Goal: Use online tool/utility: Utilize a website feature to perform a specific function

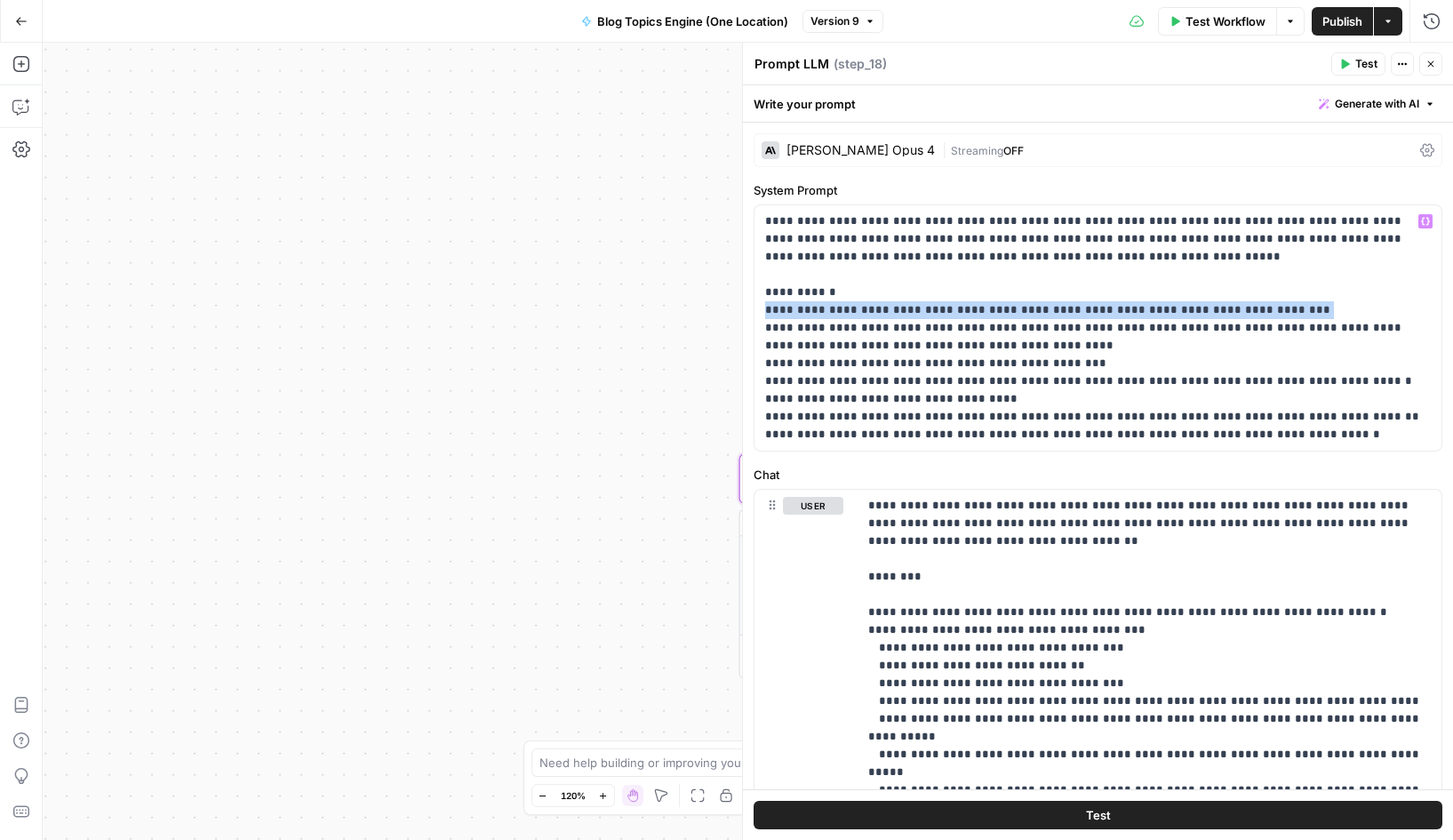
click at [1063, 219] on p "**********" at bounding box center [1097, 328] width 666 height 231
click at [14, 22] on button "Go Back" at bounding box center [21, 21] width 32 height 32
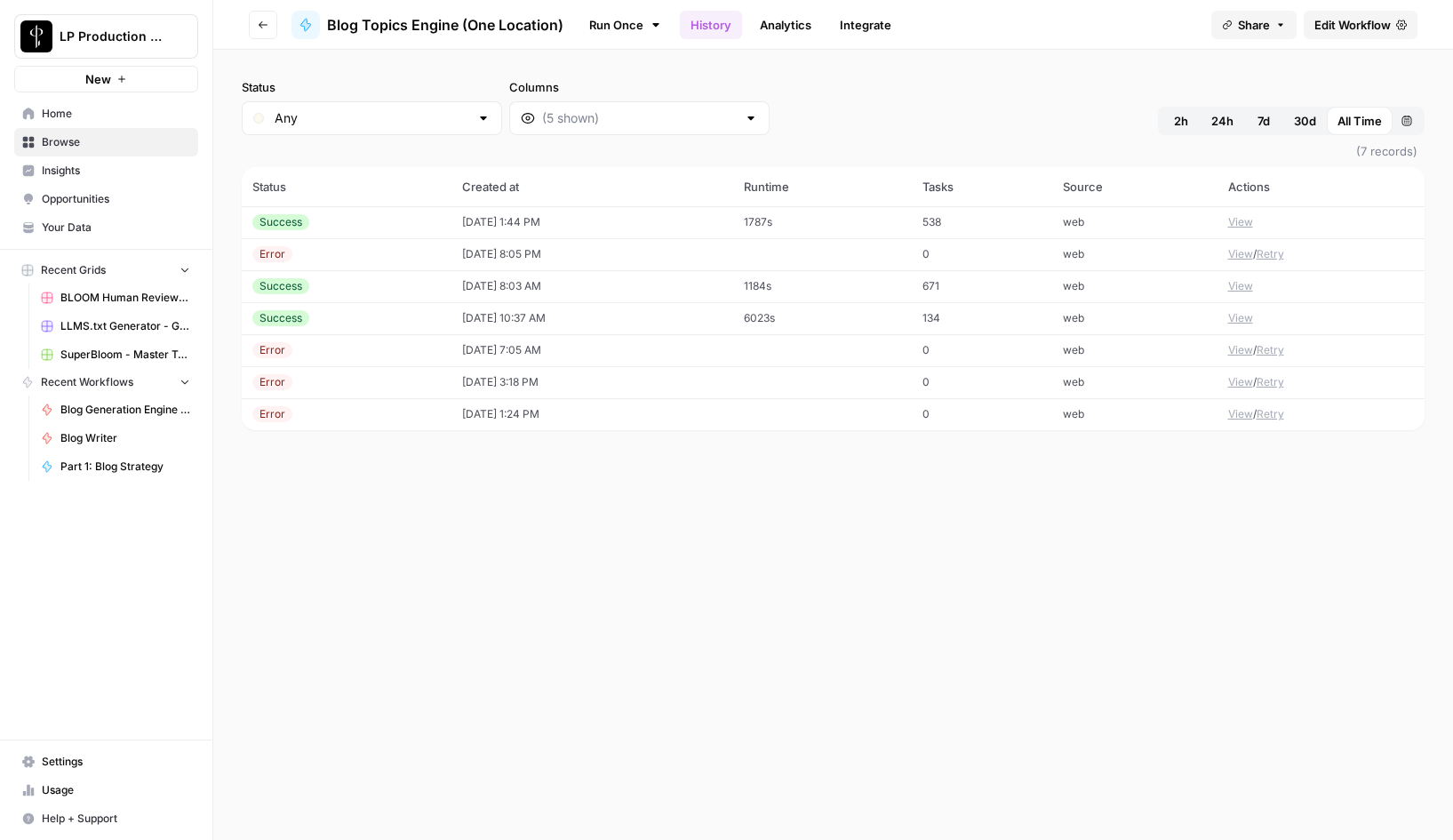
click at [624, 32] on link "Run Once" at bounding box center [625, 25] width 95 height 30
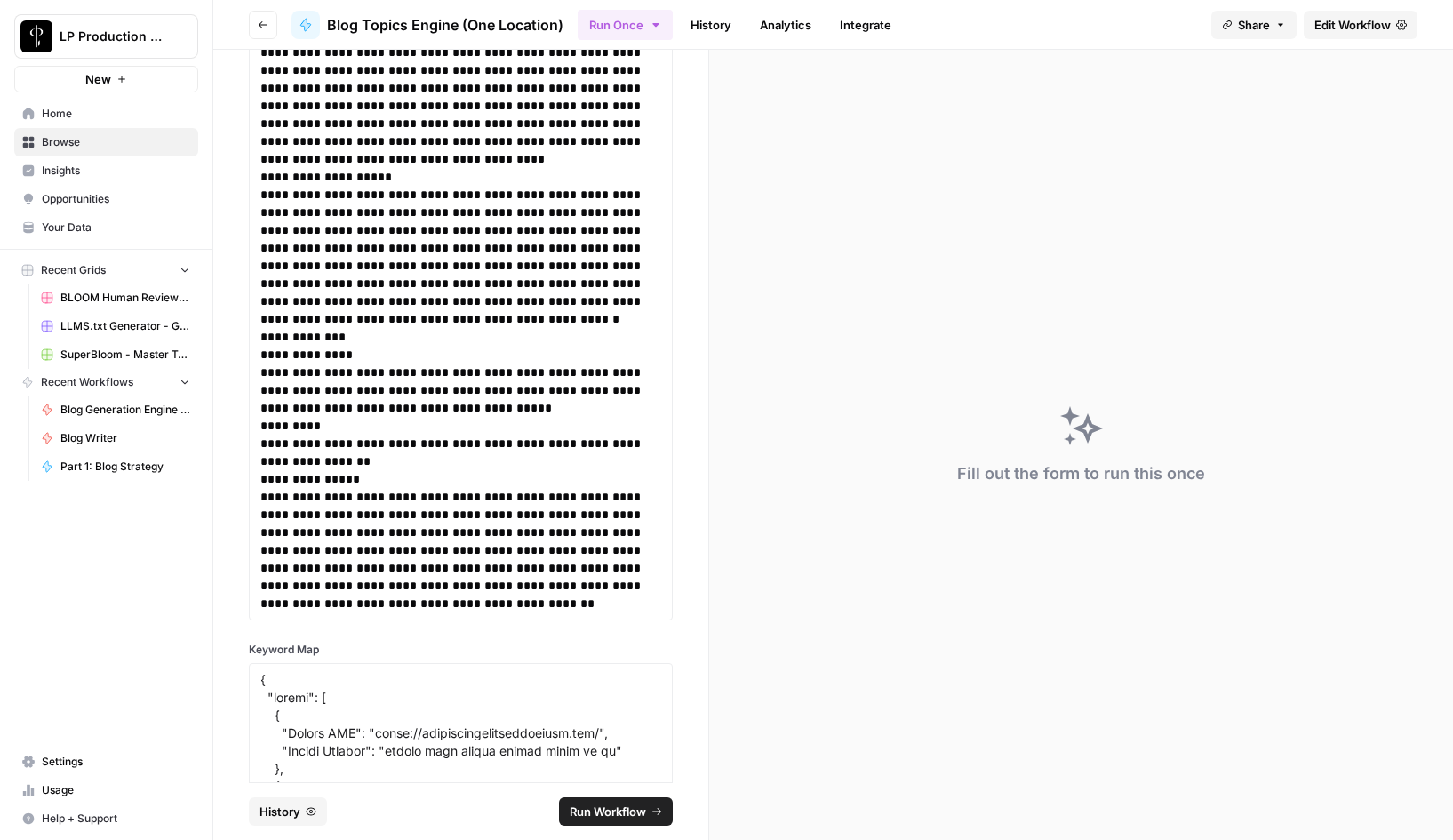
scroll to position [1454, 0]
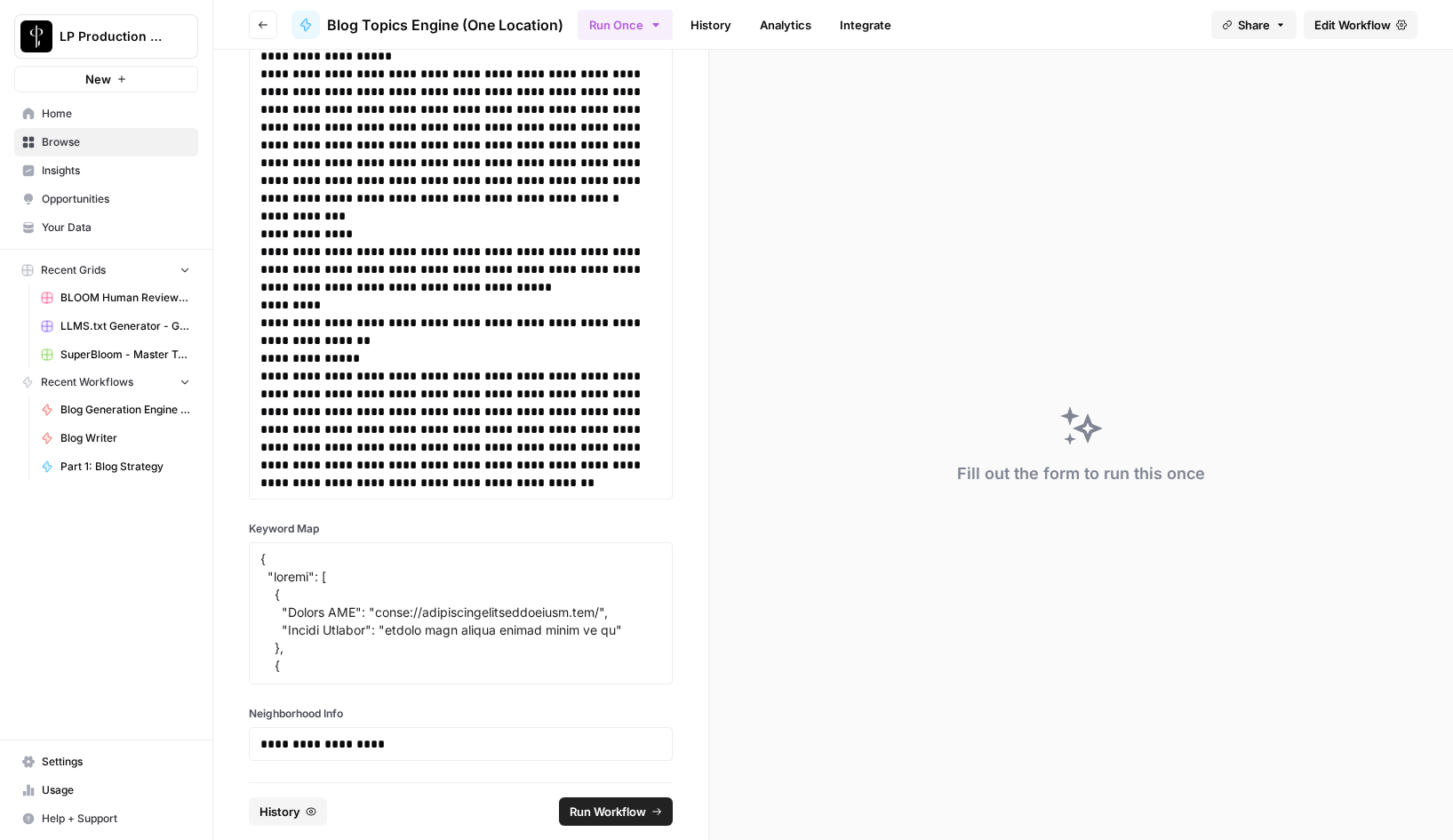
click at [609, 815] on span "Run Workflow" at bounding box center [607, 812] width 76 height 18
click at [724, 22] on link "History" at bounding box center [711, 25] width 62 height 28
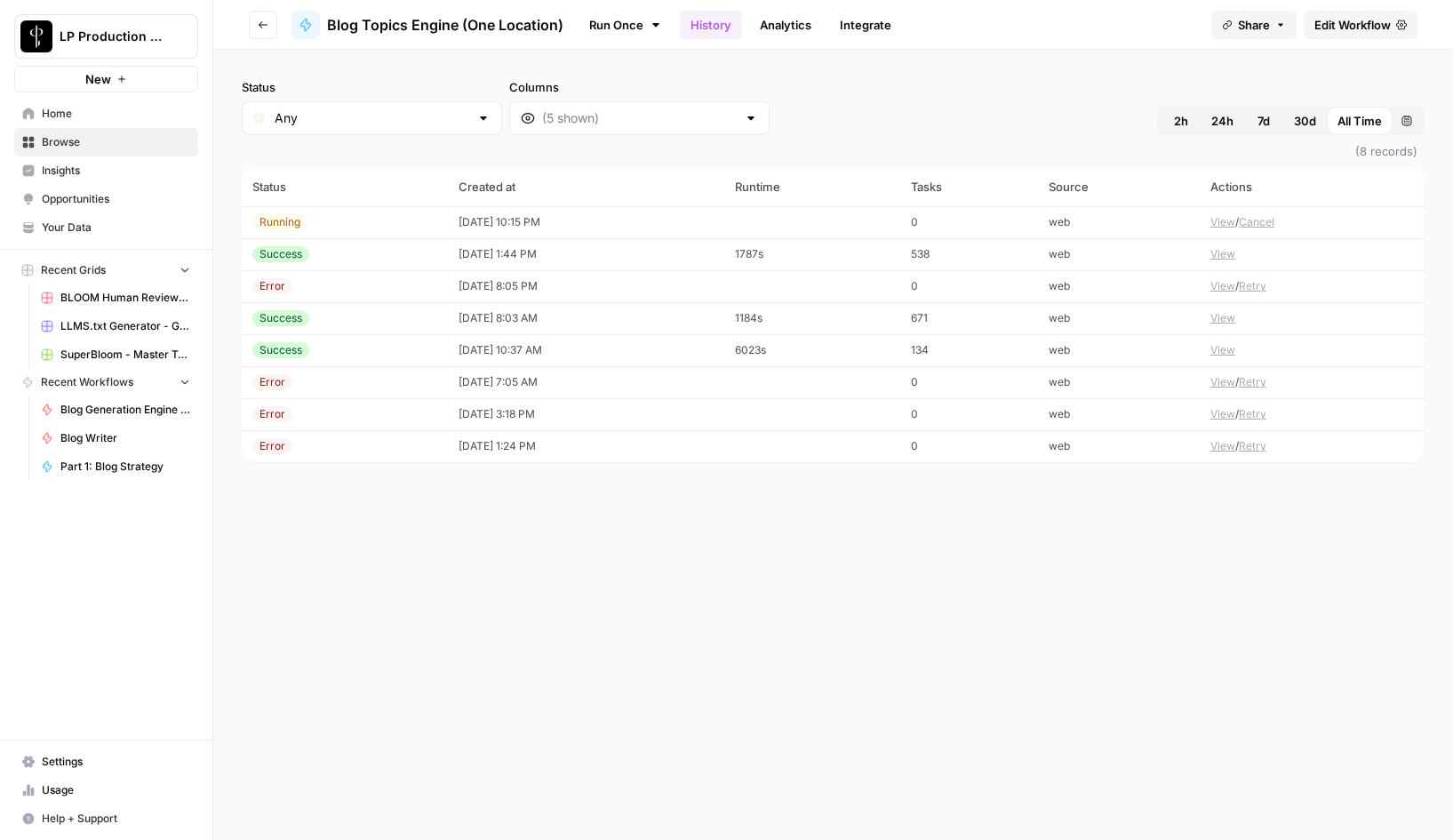
click at [1219, 256] on button "View" at bounding box center [1222, 255] width 25 height 16
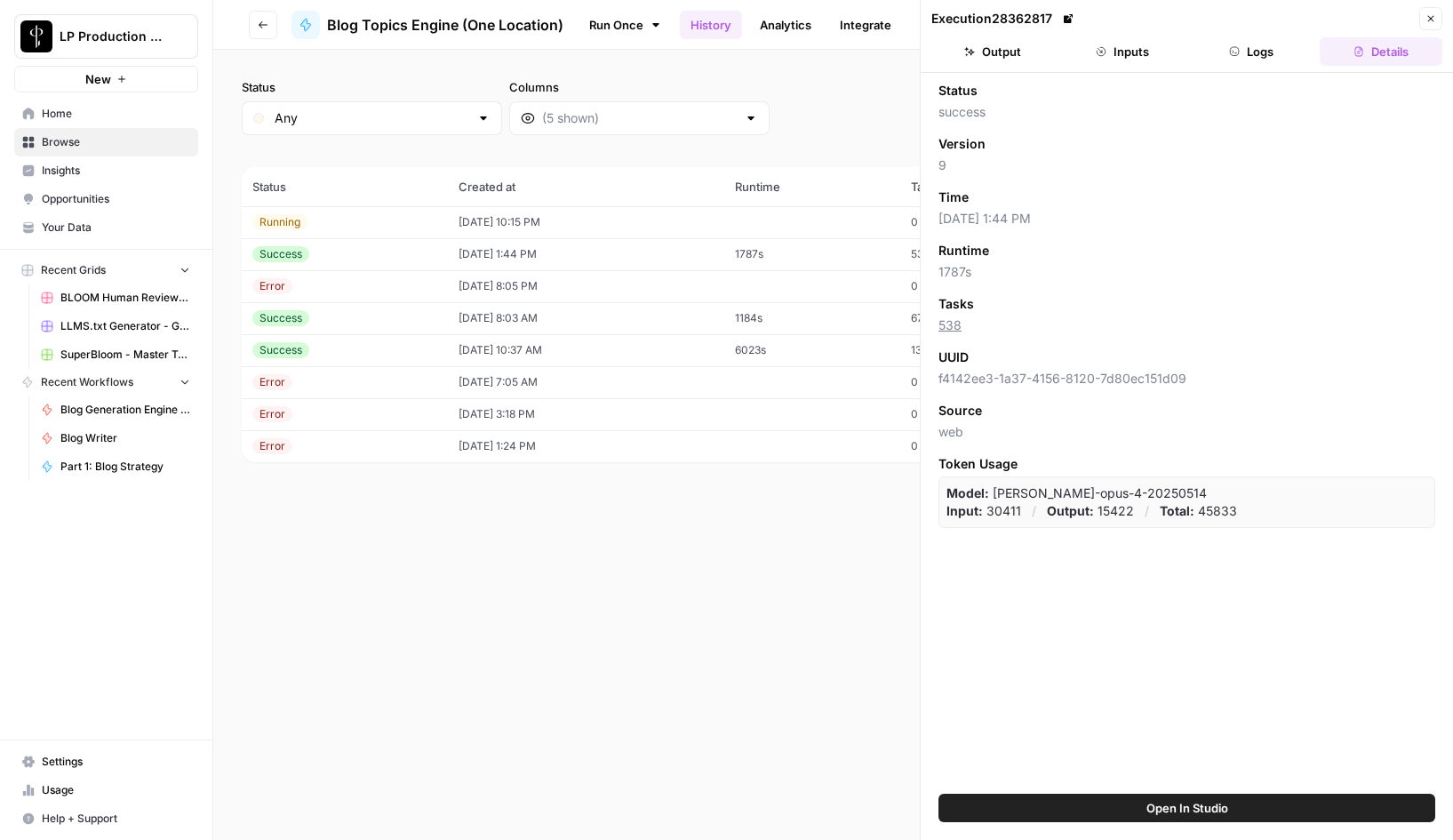
click at [1002, 54] on button "Output" at bounding box center [992, 51] width 123 height 28
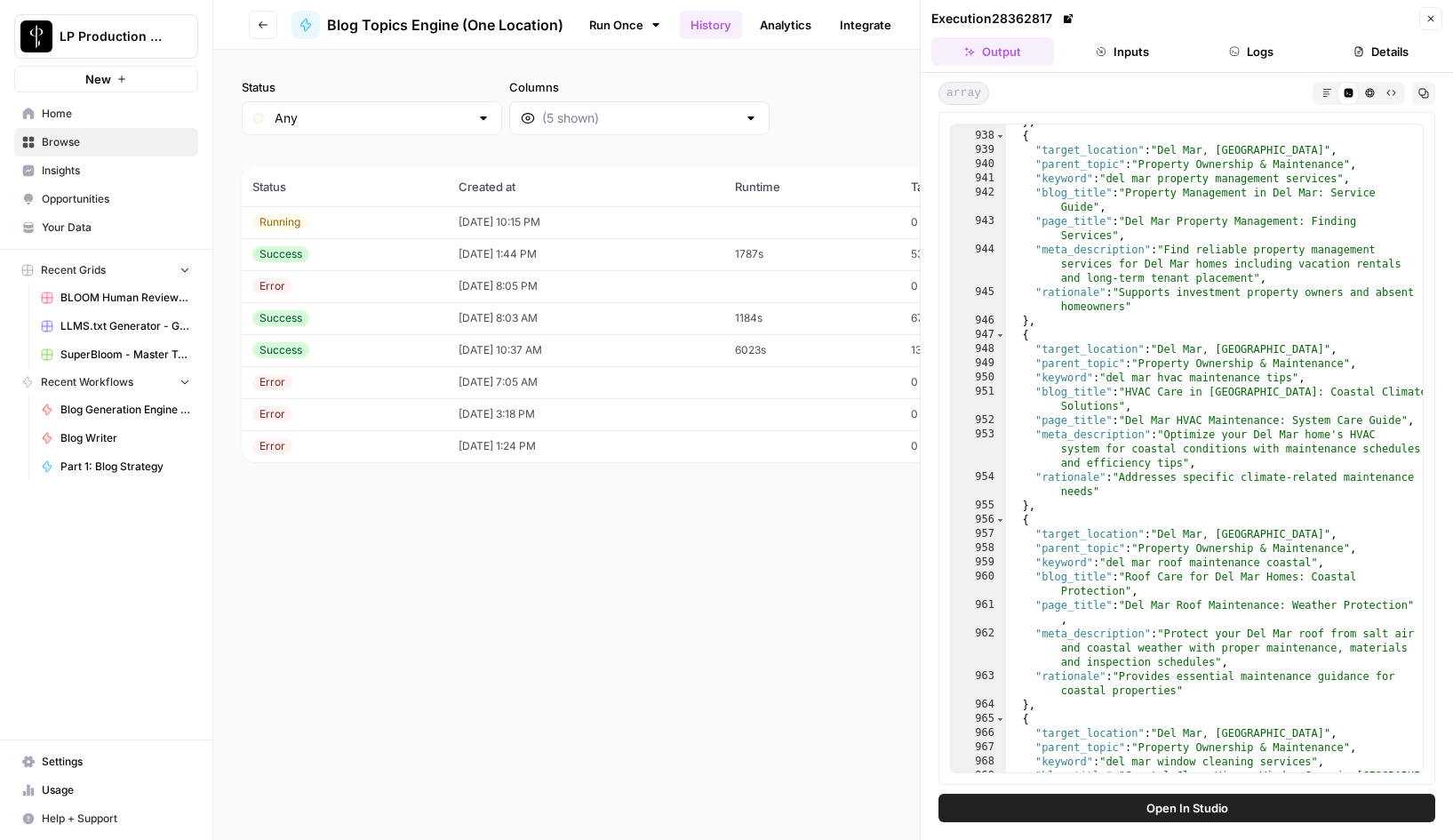
scroll to position [20096, 0]
click at [1432, 20] on icon "button" at bounding box center [1431, 19] width 6 height 6
